Goal: Information Seeking & Learning: Learn about a topic

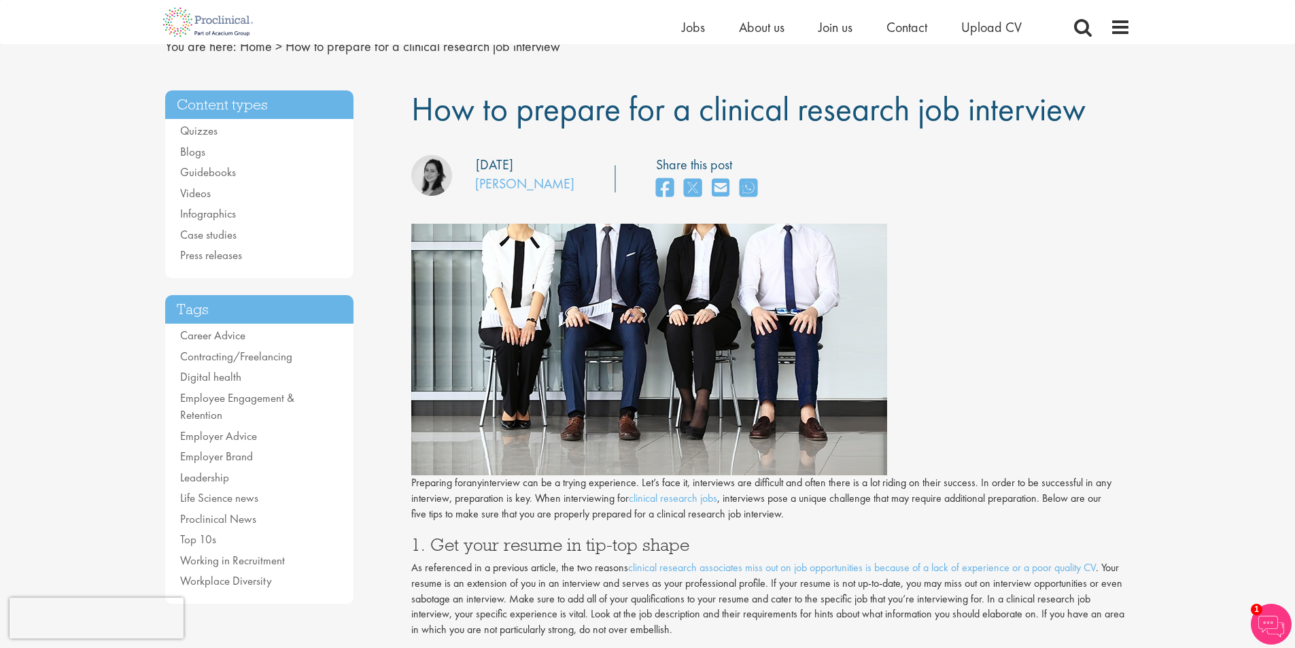
scroll to position [46, 0]
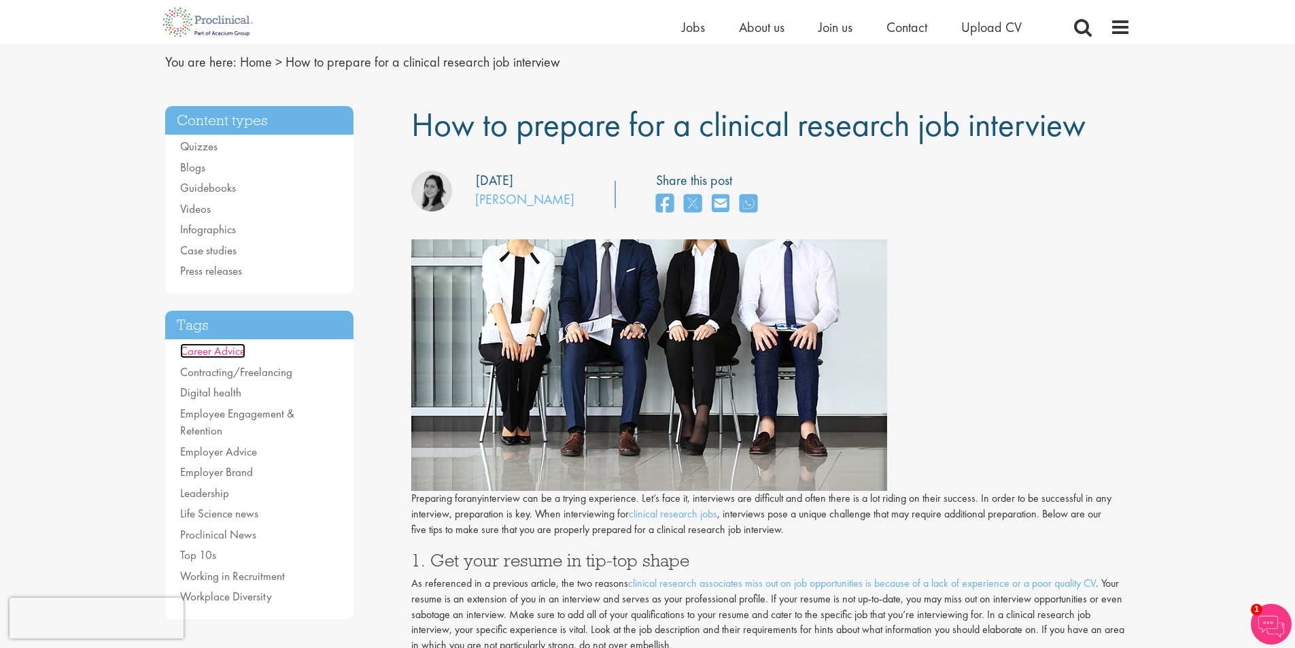
click at [229, 345] on link "Career Advice" at bounding box center [212, 350] width 65 height 15
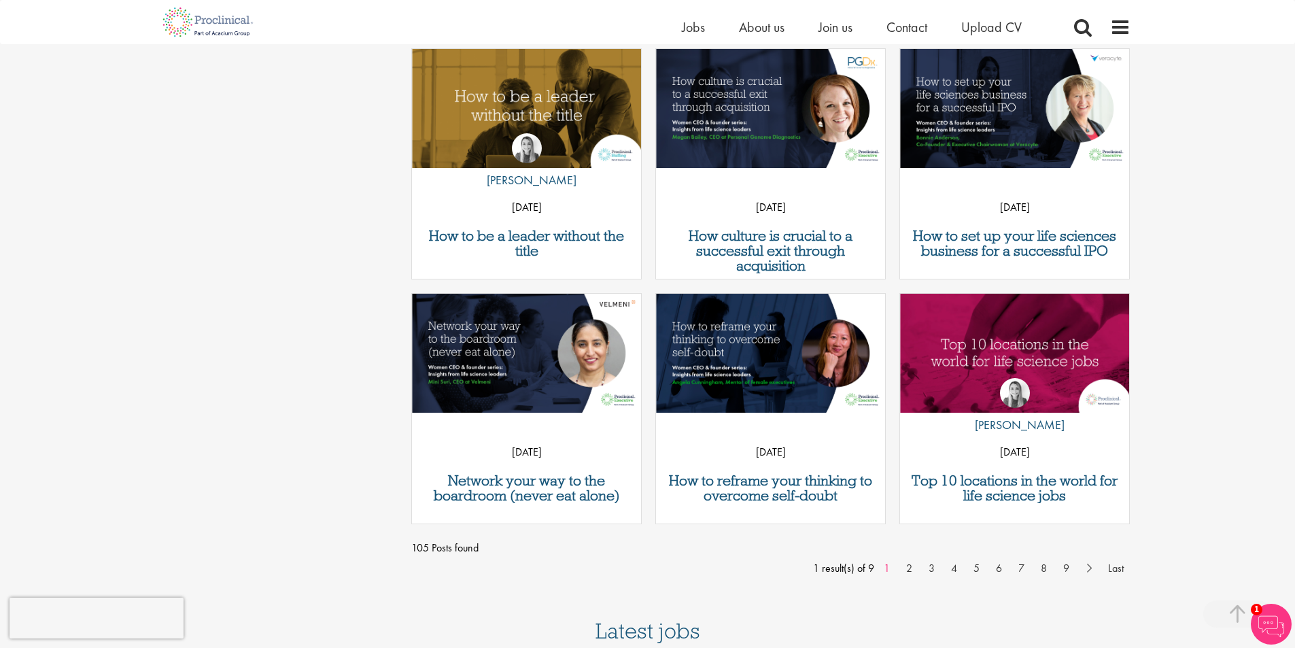
scroll to position [952, 0]
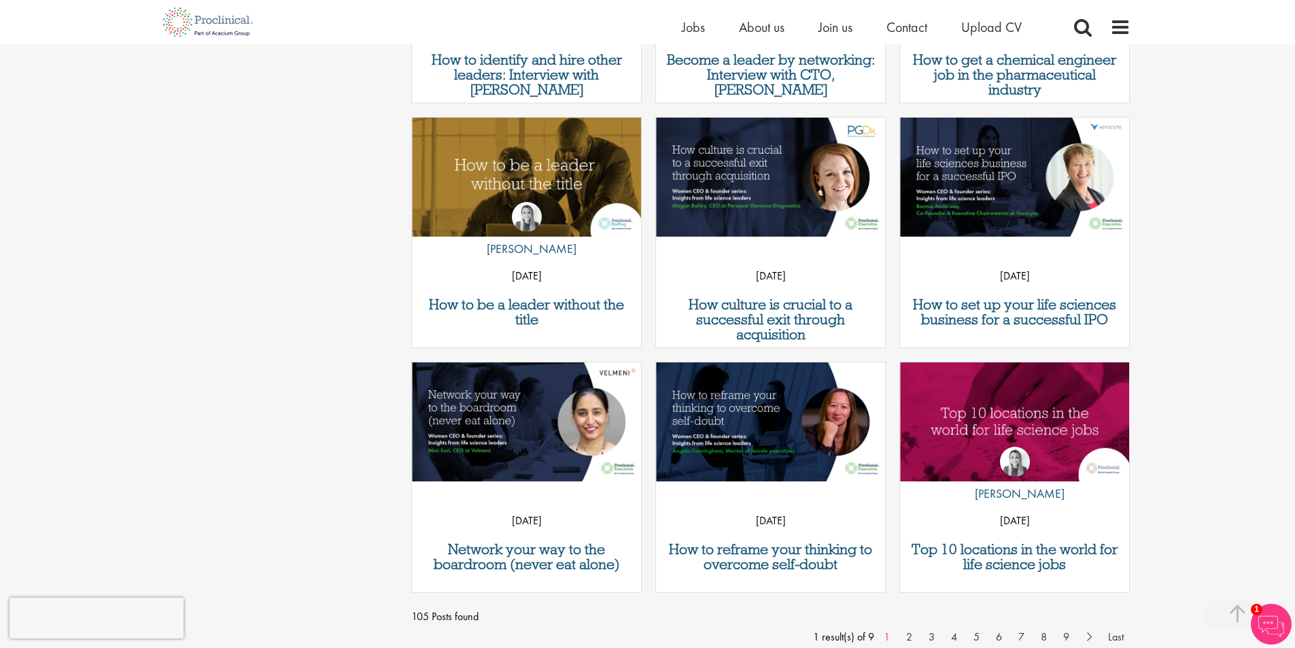
drag, startPoint x: 256, startPoint y: 386, endPoint x: 358, endPoint y: 69, distance: 333.0
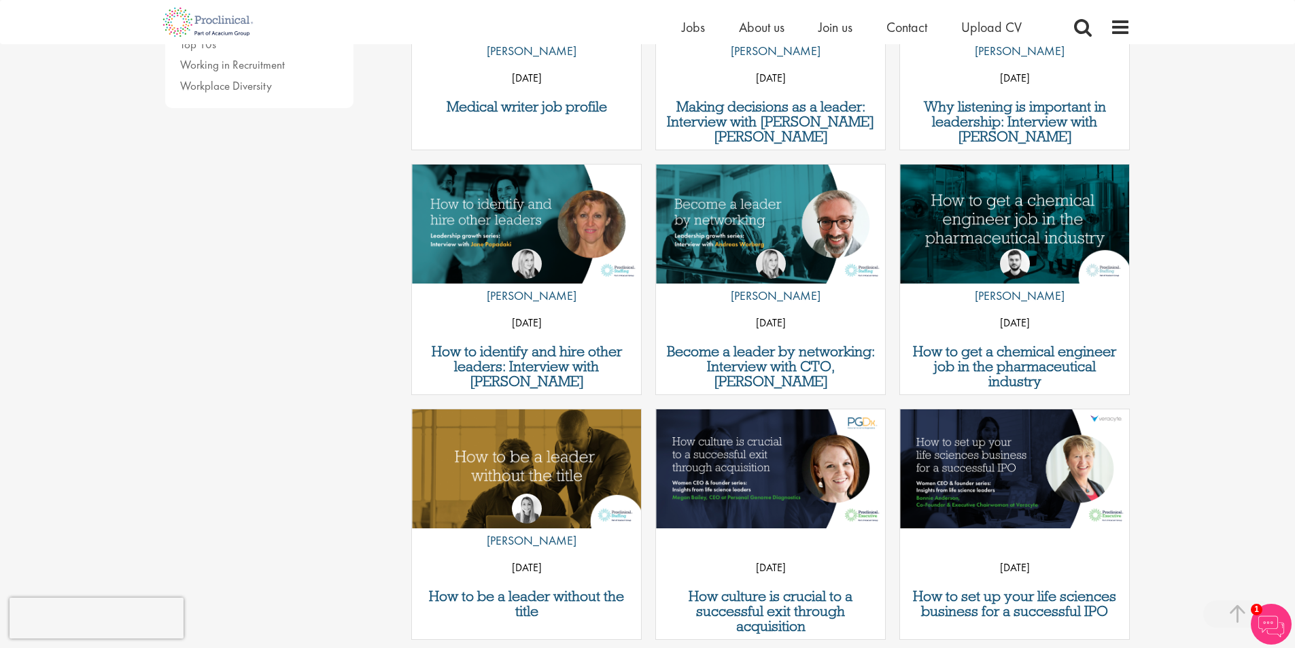
scroll to position [0, 0]
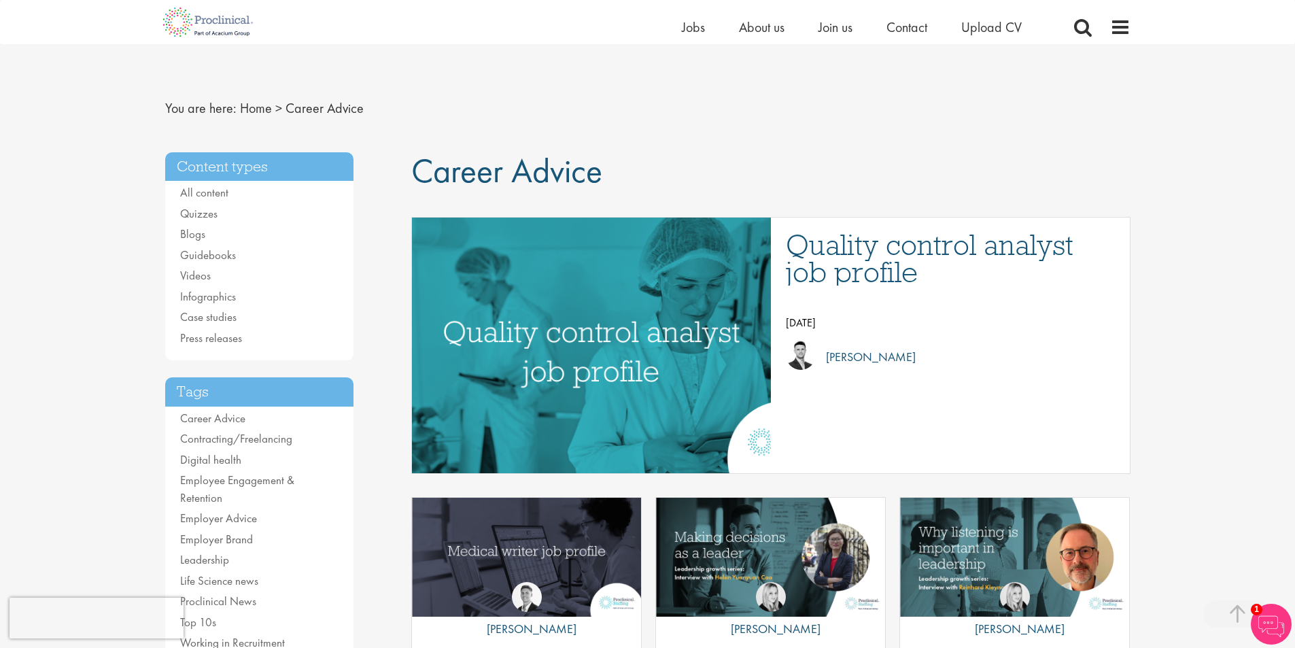
drag, startPoint x: 357, startPoint y: 387, endPoint x: 495, endPoint y: 47, distance: 366.9
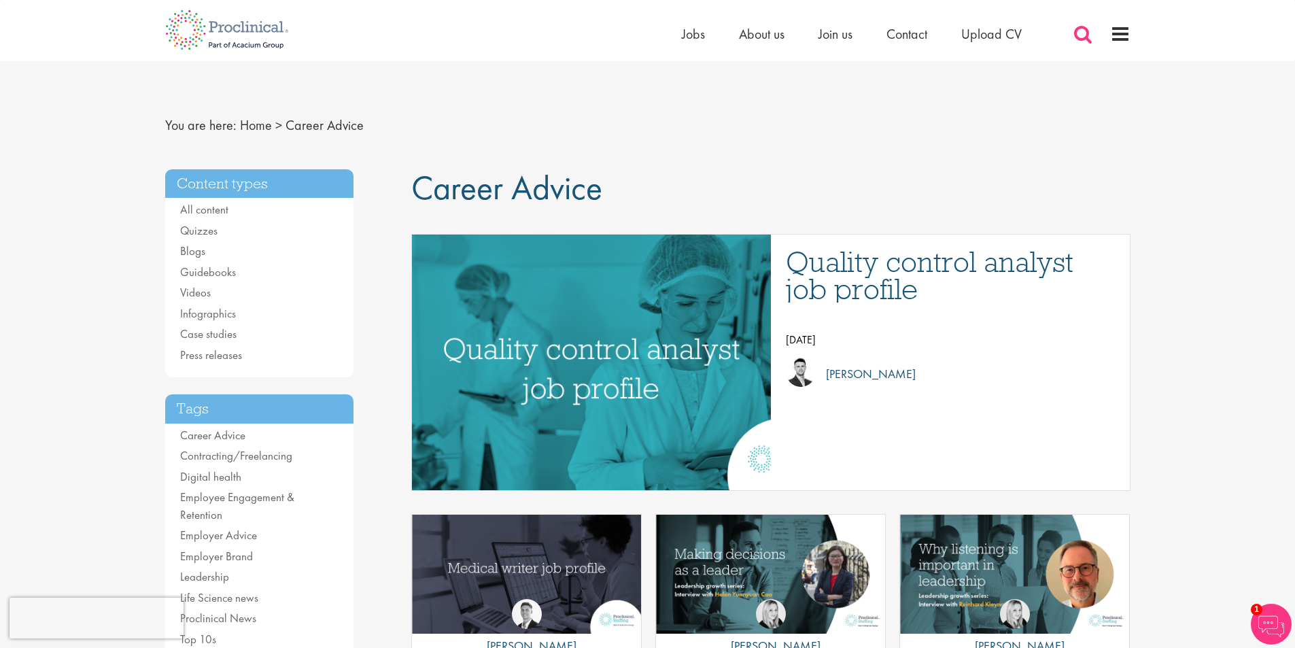
click at [1082, 33] on span at bounding box center [1083, 34] width 20 height 20
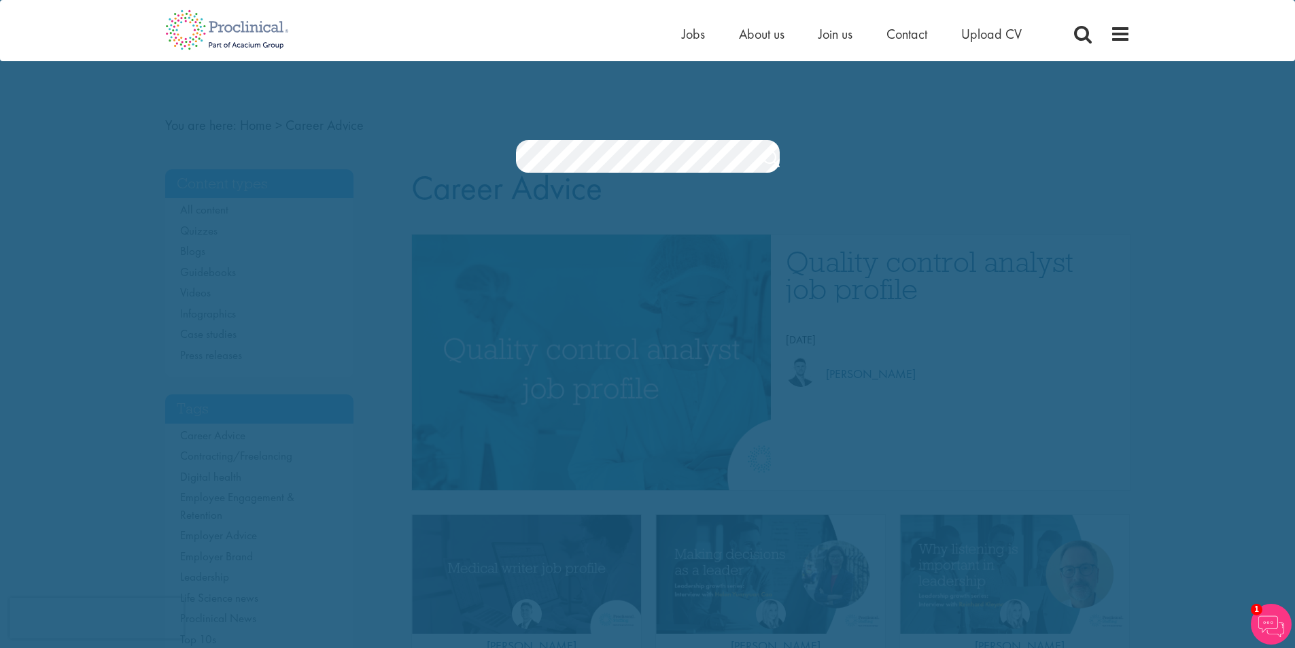
drag, startPoint x: 675, startPoint y: 114, endPoint x: 667, endPoint y: 127, distance: 15.3
click at [674, 114] on div "Jobs Search" at bounding box center [647, 121] width 1295 height 104
